Goal: Task Accomplishment & Management: Manage account settings

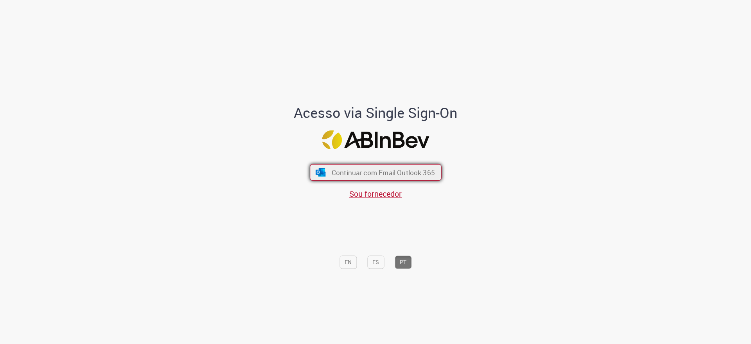
click at [372, 172] on span "Continuar com Email Outlook 365" at bounding box center [382, 172] width 103 height 9
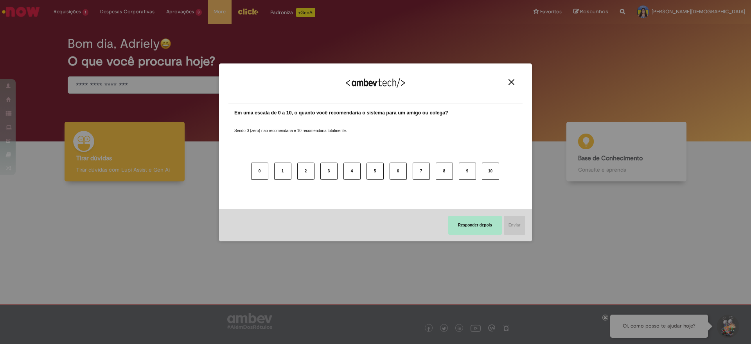
click at [485, 227] on button "Responder depois" at bounding box center [475, 225] width 54 height 19
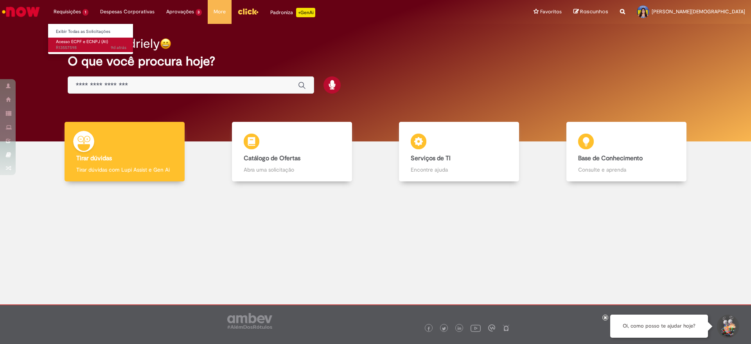
click at [76, 41] on span "Acesso ECPF e ECNPJ (A1)" at bounding box center [82, 42] width 52 height 6
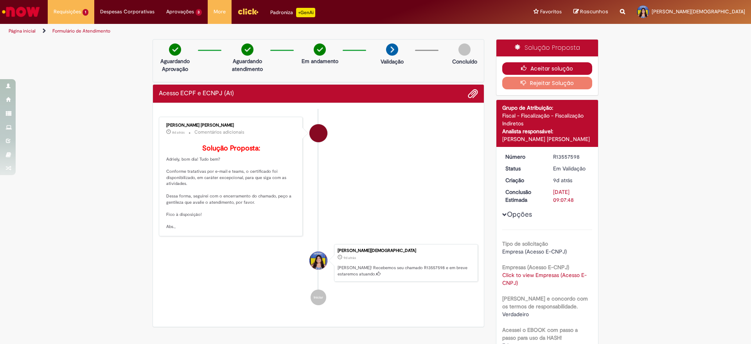
click at [538, 68] on button "Aceitar solução" at bounding box center [547, 68] width 90 height 13
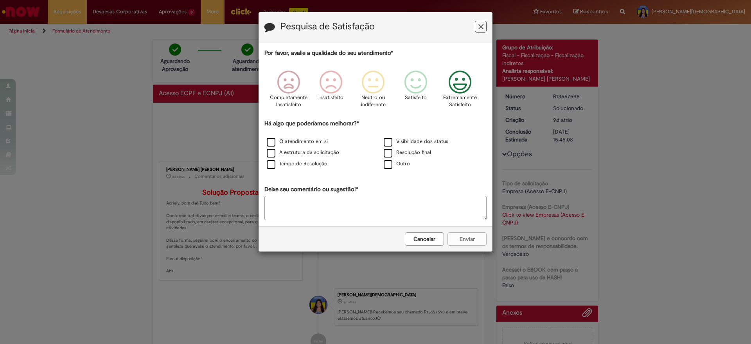
click at [457, 89] on icon "Feedback" at bounding box center [460, 81] width 29 height 23
click at [298, 140] on label "O atendimento em si" at bounding box center [297, 141] width 61 height 7
click at [296, 150] on label "A estrutura da solicitação" at bounding box center [303, 152] width 72 height 7
click at [293, 162] on label "Tempo de Resolução" at bounding box center [297, 163] width 61 height 7
click at [421, 145] on div "Visibilidade dos status" at bounding box center [433, 142] width 115 height 10
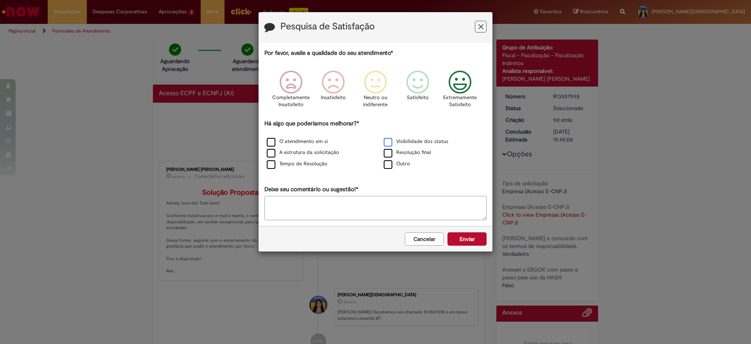
click at [422, 142] on label "Visibilidade dos status" at bounding box center [416, 141] width 65 height 7
click at [422, 147] on div "Resolução final" at bounding box center [434, 152] width 117 height 11
drag, startPoint x: 421, startPoint y: 150, endPoint x: 425, endPoint y: 158, distance: 8.9
click at [420, 151] on label "Resolução final" at bounding box center [407, 152] width 47 height 7
click at [472, 239] on button "Enviar" at bounding box center [467, 238] width 39 height 13
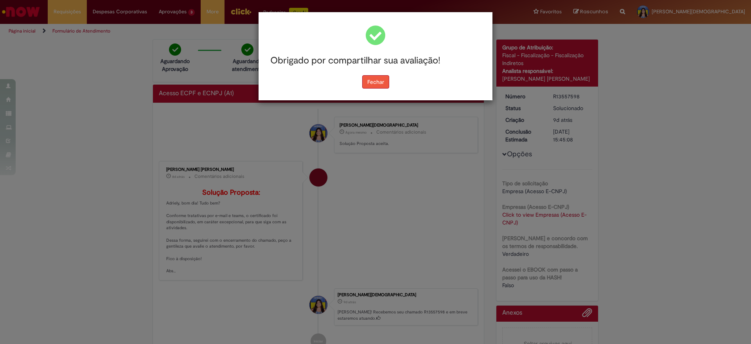
click at [374, 83] on button "Fechar" at bounding box center [375, 81] width 27 height 13
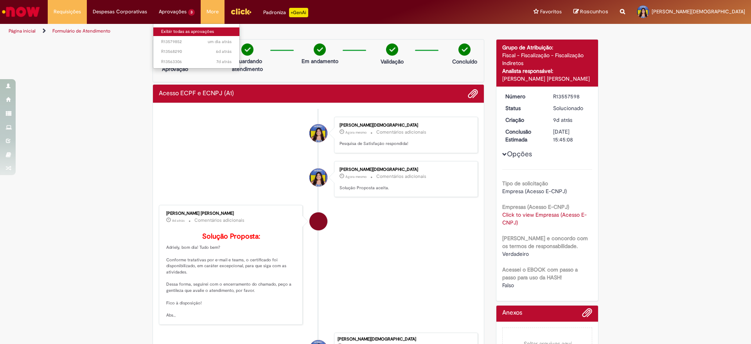
click at [168, 30] on link "Exibir todas as aprovações" at bounding box center [196, 31] width 86 height 9
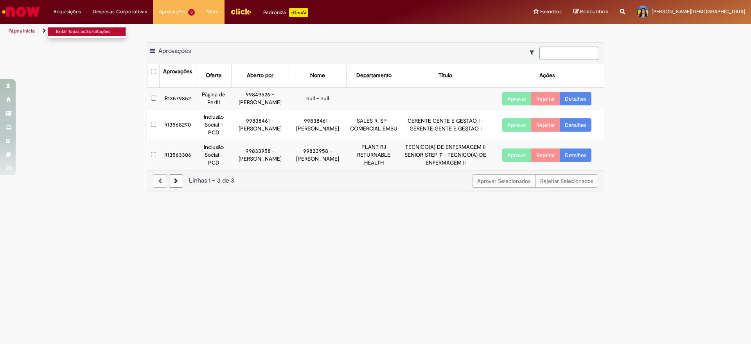
click at [63, 30] on link "Exibir Todas as Solicitações" at bounding box center [91, 31] width 86 height 9
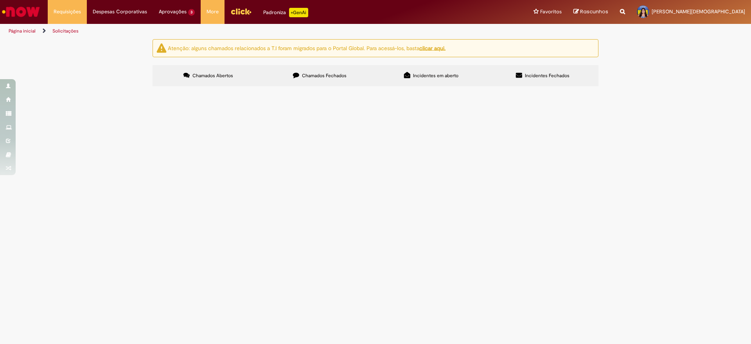
click at [306, 77] on span "Chamados Fechados" at bounding box center [324, 75] width 45 height 6
click at [0, 0] on span "Dúvidas Trabalhistas" at bounding box center [0, 0] width 0 height 0
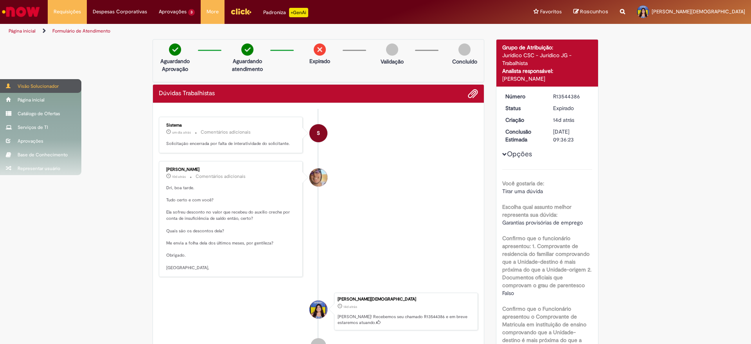
click at [2, 86] on div "Visão Solucionador" at bounding box center [40, 86] width 81 height 14
